Goal: Navigation & Orientation: Find specific page/section

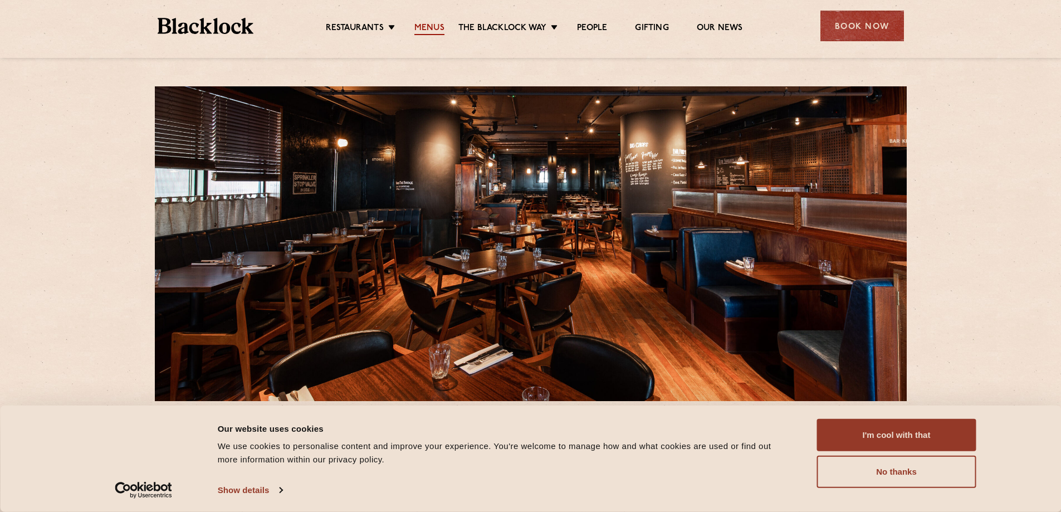
click at [423, 25] on link "Menus" at bounding box center [429, 29] width 30 height 12
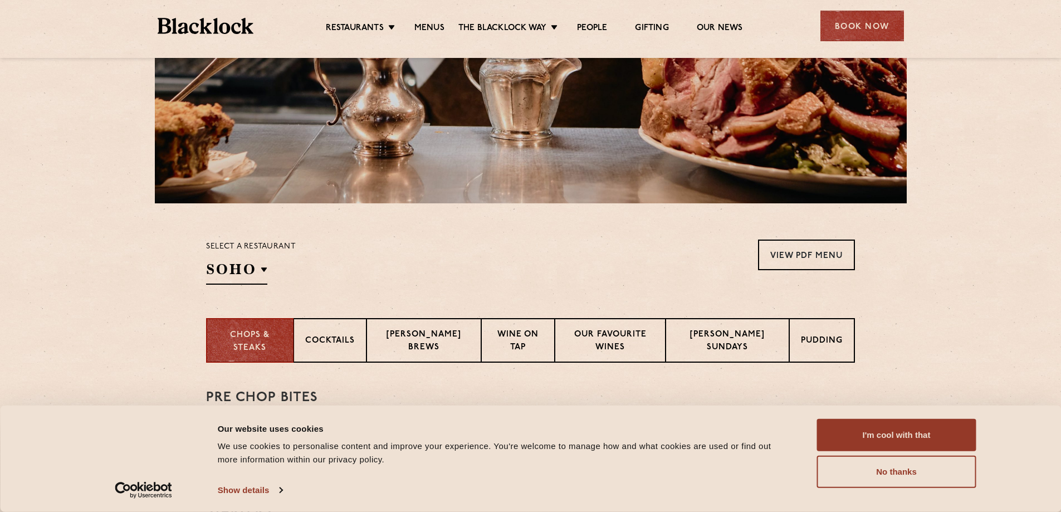
scroll to position [223, 0]
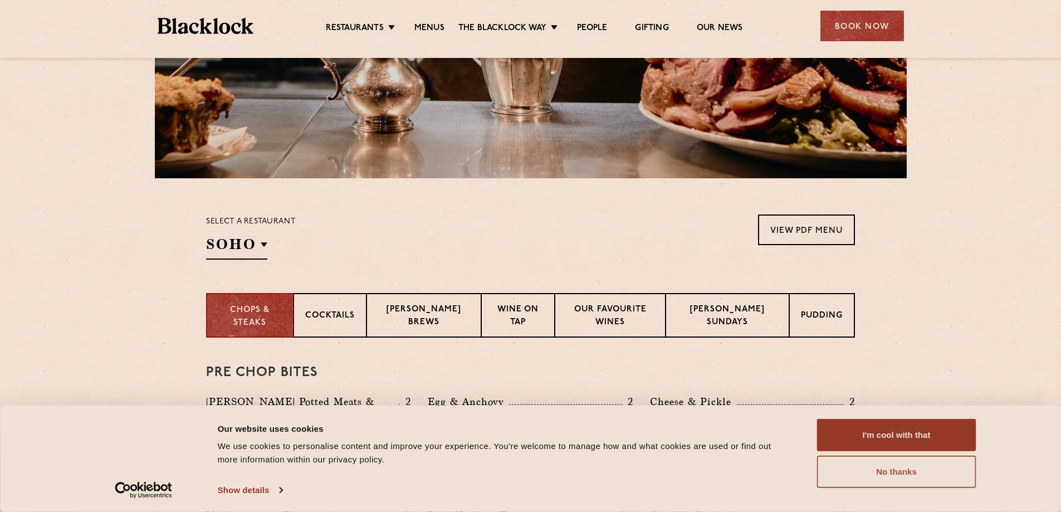
click at [858, 472] on button "No thanks" at bounding box center [896, 472] width 159 height 32
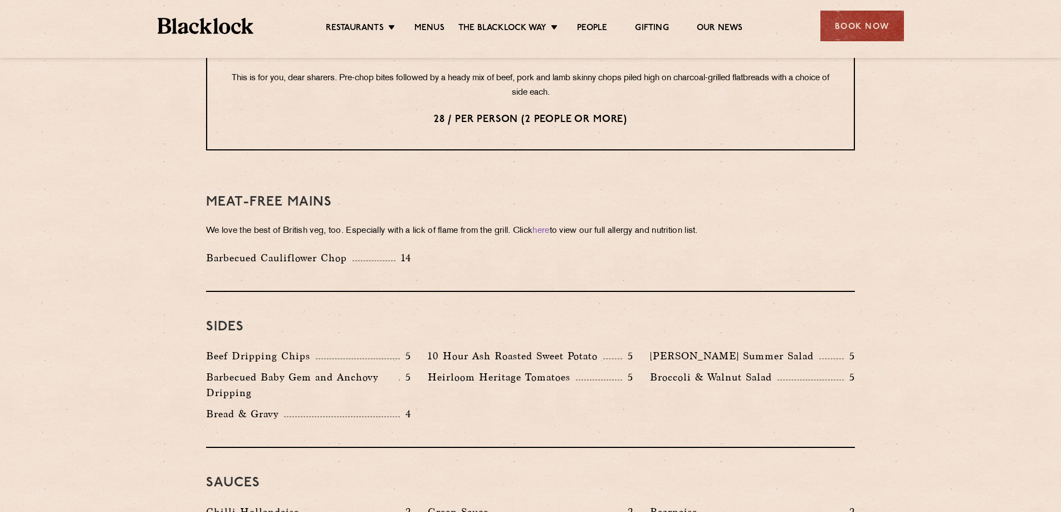
scroll to position [1504, 0]
